Goal: Check status

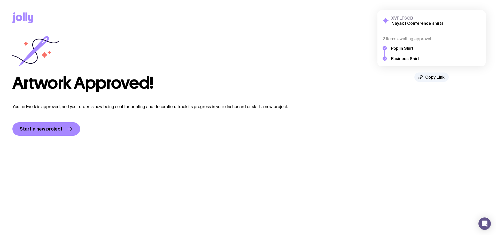
click at [405, 41] on h4 "2 items awaiting approval" at bounding box center [432, 38] width 98 height 5
click at [419, 18] on h3 "XVFLFSCB" at bounding box center [417, 18] width 52 height 5
click at [403, 17] on h3 "XVFLFSCB" at bounding box center [417, 18] width 52 height 5
click at [393, 22] on h2 "Nayax | Conference shirts" at bounding box center [417, 23] width 52 height 5
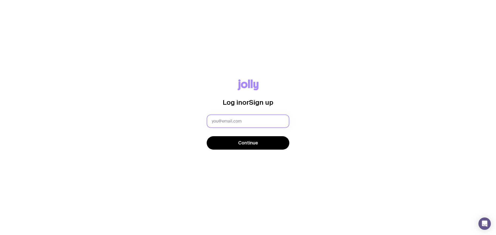
click at [239, 120] on input "text" at bounding box center [248, 121] width 83 height 13
type input "[PERSON_NAME][EMAIL_ADDRESS][DOMAIN_NAME]"
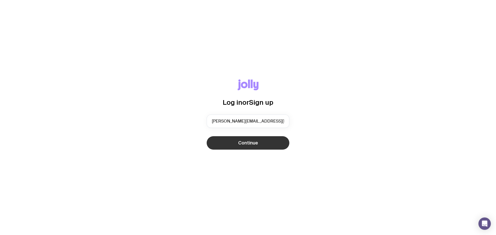
click at [252, 141] on span "Continue" at bounding box center [248, 143] width 20 height 6
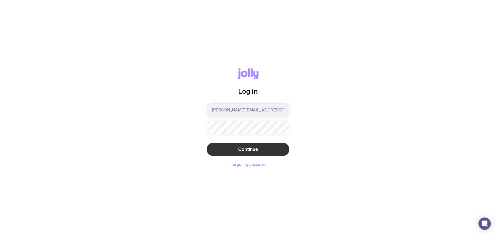
click at [247, 151] on span "Continue" at bounding box center [248, 149] width 20 height 6
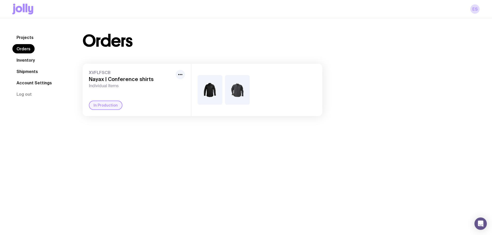
click at [210, 92] on img at bounding box center [210, 90] width 25 height 30
click at [25, 35] on link "Projects" at bounding box center [24, 37] width 25 height 9
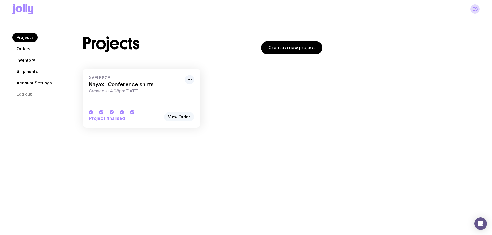
click at [189, 121] on link "View Order" at bounding box center [179, 116] width 30 height 9
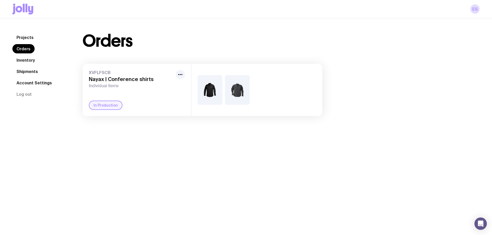
click at [28, 37] on link "Projects" at bounding box center [24, 37] width 25 height 9
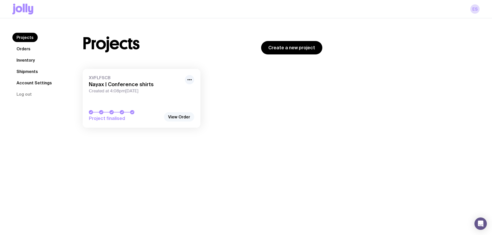
click at [177, 114] on link "View Order" at bounding box center [179, 116] width 30 height 9
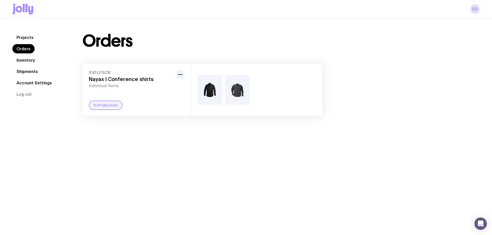
click at [209, 92] on img at bounding box center [210, 90] width 25 height 30
click at [142, 78] on h3 "Nayax | Conference shirts" at bounding box center [131, 79] width 85 height 6
click at [182, 77] on icon "button" at bounding box center [180, 75] width 6 height 6
click at [107, 100] on div "XVFLFSCB Nayax | Conference shirts Individual Items Rename In Production" at bounding box center [137, 90] width 109 height 52
click at [103, 105] on div "In Production" at bounding box center [106, 105] width 34 height 9
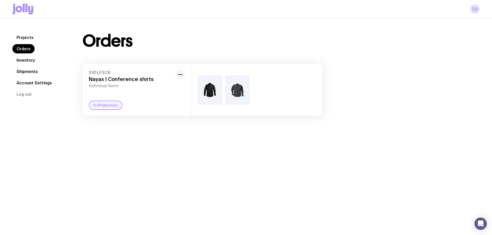
click at [103, 76] on h3 "Nayax | Conference shirts" at bounding box center [131, 79] width 85 height 6
click at [102, 71] on span "XVFLFSCB" at bounding box center [131, 72] width 85 height 5
click at [29, 70] on link "Shipments" at bounding box center [27, 71] width 30 height 9
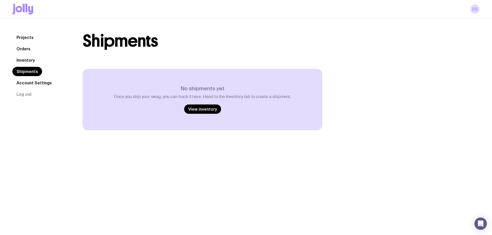
click at [27, 57] on link "Inventory" at bounding box center [25, 60] width 27 height 9
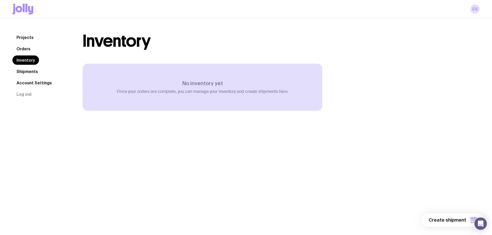
click at [29, 37] on link "Projects" at bounding box center [24, 37] width 25 height 9
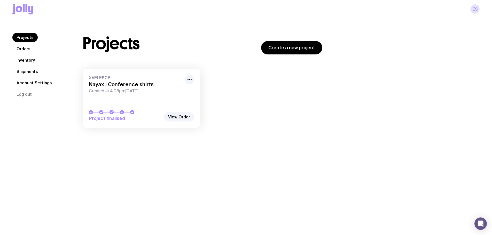
click at [475, 10] on link "ES" at bounding box center [474, 8] width 9 height 9
click at [473, 9] on link "ES" at bounding box center [474, 8] width 9 height 9
click at [181, 117] on link "View Order" at bounding box center [179, 116] width 30 height 9
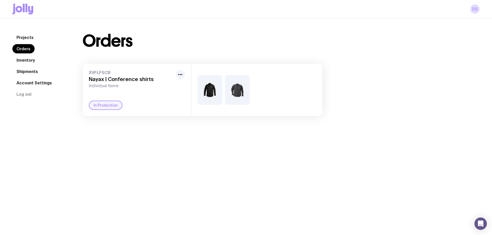
click at [232, 91] on img at bounding box center [237, 90] width 25 height 30
click at [256, 92] on div at bounding box center [256, 90] width 131 height 52
click at [194, 94] on div at bounding box center [256, 90] width 131 height 52
click at [179, 73] on icon "button" at bounding box center [180, 75] width 6 height 6
click at [475, 12] on link "ES" at bounding box center [474, 8] width 9 height 9
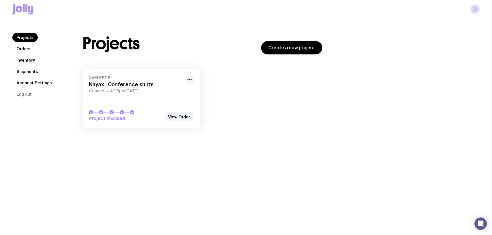
click at [26, 48] on link "Orders" at bounding box center [23, 48] width 22 height 9
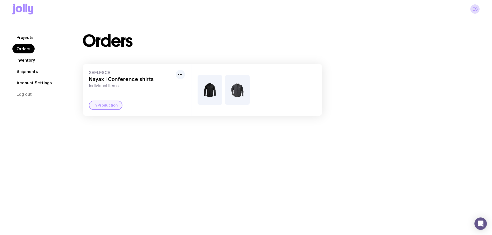
click at [110, 80] on h3 "Nayax | Conference shirts" at bounding box center [131, 79] width 85 height 6
click at [85, 72] on div "XVFLFSCB Nayax | Conference shirts Individual Items In Production" at bounding box center [137, 90] width 109 height 52
click at [180, 71] on button "button" at bounding box center [180, 74] width 9 height 9
click at [121, 76] on h3 "Nayax | Conference shirts" at bounding box center [131, 79] width 85 height 6
click at [98, 92] on div "XVFLFSCB Nayax | Conference shirts Individual Items Rename In Production" at bounding box center [137, 90] width 109 height 52
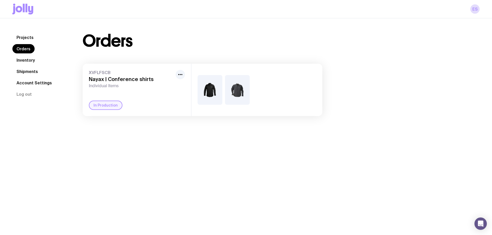
click at [209, 82] on img at bounding box center [210, 90] width 25 height 30
click at [236, 88] on img at bounding box center [237, 90] width 25 height 30
click at [264, 83] on div at bounding box center [256, 90] width 131 height 52
click at [119, 90] on div "XVFLFSCB Nayax | Conference shirts Individual Items In Production" at bounding box center [137, 90] width 109 height 52
click at [120, 76] on h3 "Nayax | Conference shirts" at bounding box center [131, 79] width 85 height 6
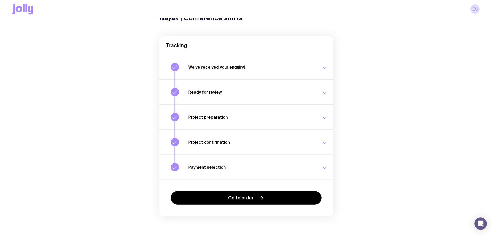
scroll to position [33, 0]
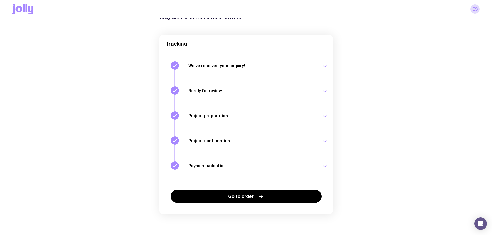
click at [309, 70] on div "We’ve received your enquiry! Our team is on it and preparing your proposal now.…" at bounding box center [258, 65] width 140 height 8
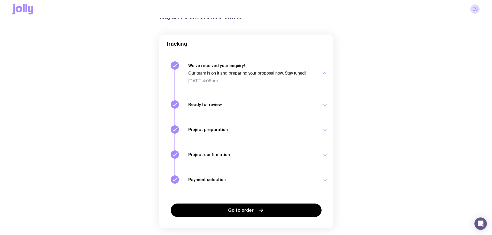
click at [303, 100] on button "Ready for review Check your email to review your proposal and merch concepts. T…" at bounding box center [246, 104] width 174 height 25
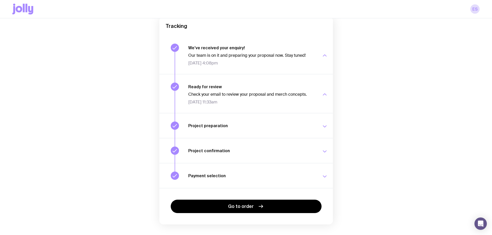
scroll to position [59, 0]
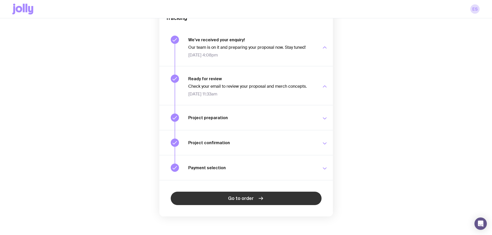
click at [239, 199] on span "Go to order" at bounding box center [241, 199] width 26 height 6
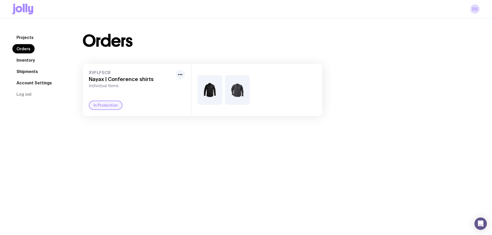
click at [217, 93] on img at bounding box center [210, 90] width 25 height 30
click at [251, 93] on div at bounding box center [256, 90] width 131 height 52
click at [137, 99] on div "XVFLFSCB Nayax | Conference shirts Individual Items In Production" at bounding box center [137, 90] width 109 height 52
click at [28, 59] on link "Inventory" at bounding box center [25, 60] width 27 height 9
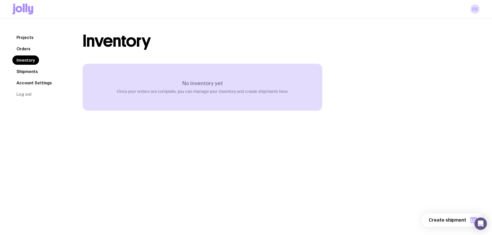
click at [29, 38] on link "Projects" at bounding box center [24, 37] width 25 height 9
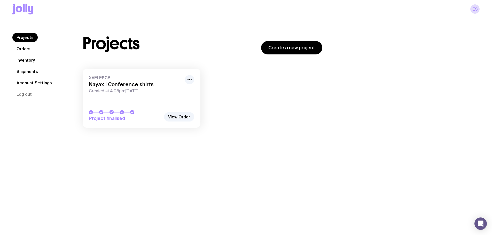
click at [34, 72] on link "Shipments" at bounding box center [27, 71] width 30 height 9
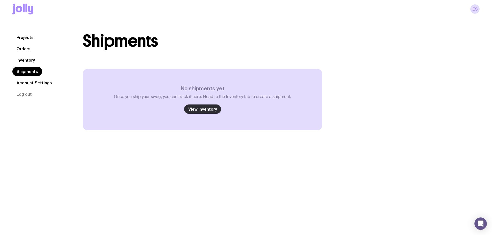
click at [201, 112] on link "View inventory" at bounding box center [202, 109] width 37 height 9
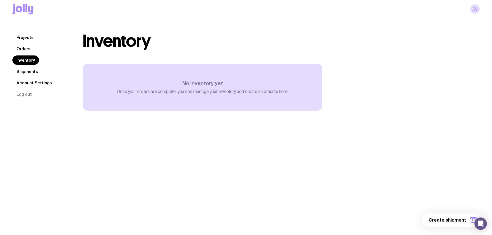
click at [34, 85] on link "Account Settings" at bounding box center [34, 82] width 44 height 9
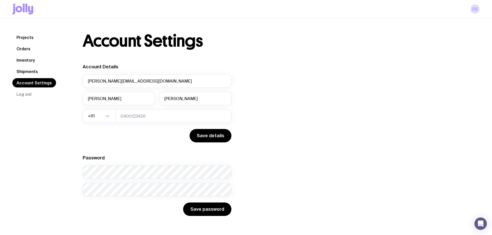
click at [22, 37] on link "Projects" at bounding box center [24, 37] width 25 height 9
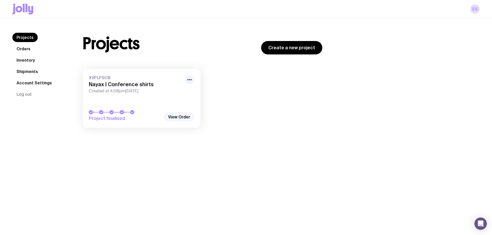
click at [178, 114] on link "View Order" at bounding box center [179, 116] width 30 height 9
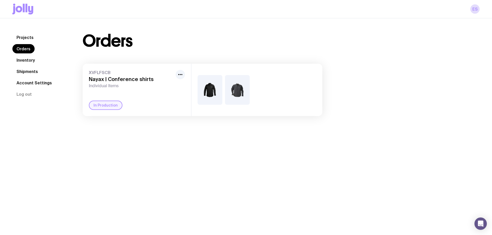
click at [224, 95] on div at bounding box center [256, 90] width 131 height 52
click at [26, 33] on link "Projects" at bounding box center [24, 37] width 25 height 9
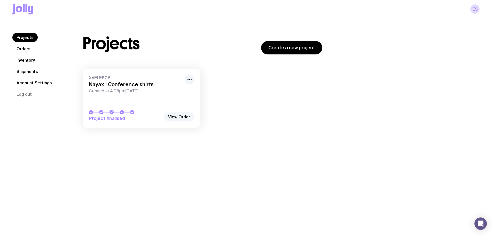
click at [175, 118] on link "View Order" at bounding box center [179, 116] width 30 height 9
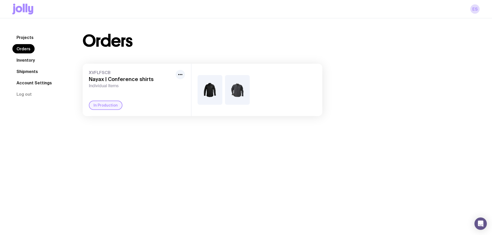
click at [151, 104] on div "In Production" at bounding box center [137, 105] width 96 height 9
click at [109, 107] on div "In Production" at bounding box center [106, 105] width 34 height 9
drag, startPoint x: 89, startPoint y: 70, endPoint x: 153, endPoint y: 79, distance: 63.9
click at [153, 79] on div "XVFLFSCB Nayax | Conference shirts Individual Items" at bounding box center [131, 79] width 85 height 19
copy div "XVFLFSCB Nayax | Conference shirts"
